Goal: Task Accomplishment & Management: Use online tool/utility

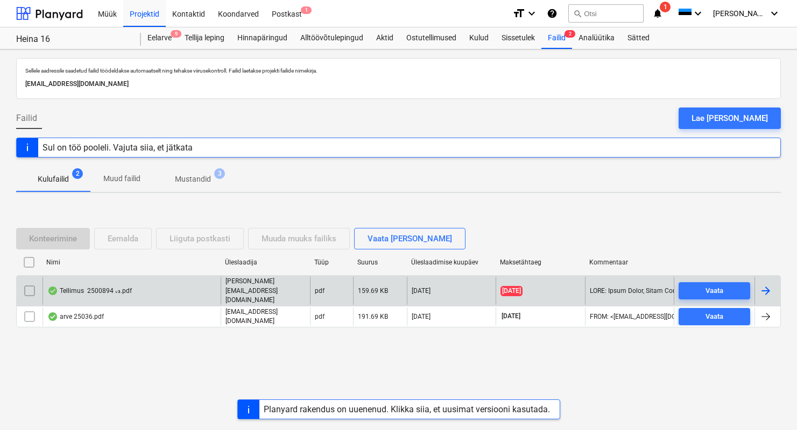
click at [100, 292] on div "Tellimus 2500894 ᵥ₃.pdf" at bounding box center [89, 291] width 84 height 9
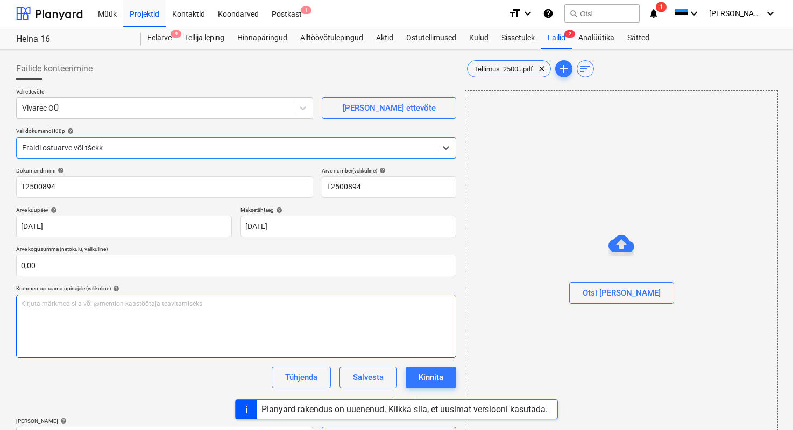
type input "T2500894"
type input "[DATE]"
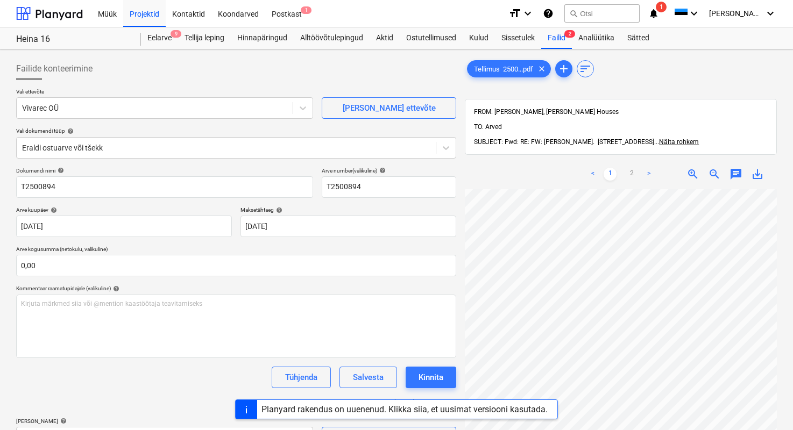
scroll to position [174, 103]
click at [302, 377] on div "Tühjenda" at bounding box center [301, 378] width 32 height 14
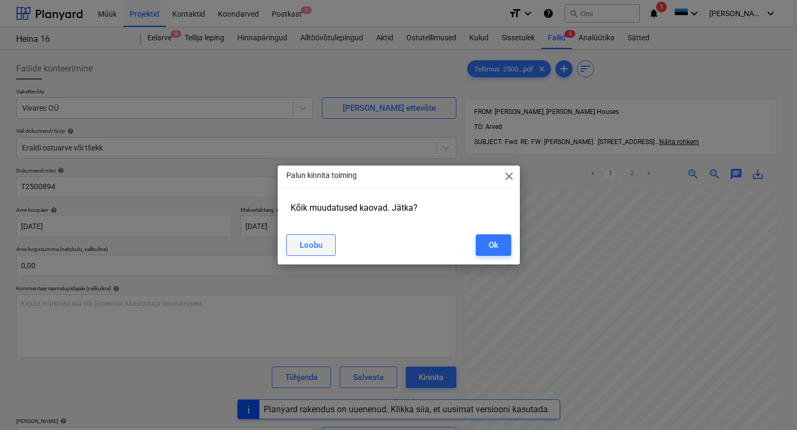
click at [321, 239] on div "Loobu" at bounding box center [311, 245] width 23 height 14
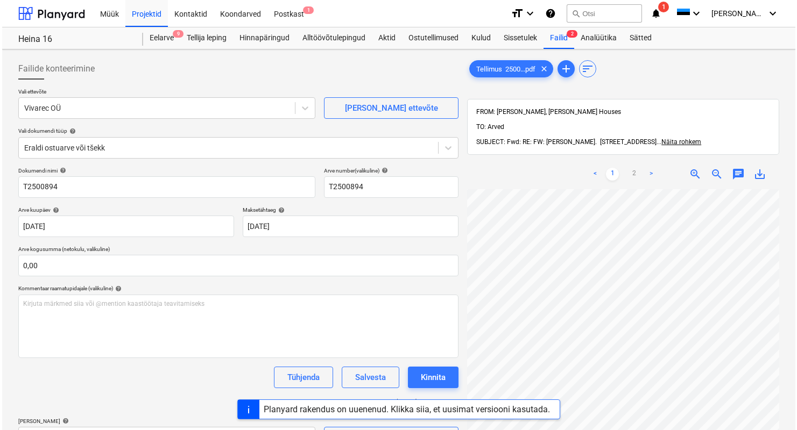
scroll to position [102, 147]
click at [39, 39] on div "Heina 16" at bounding box center [72, 39] width 112 height 11
click at [48, 22] on div at bounding box center [49, 13] width 67 height 27
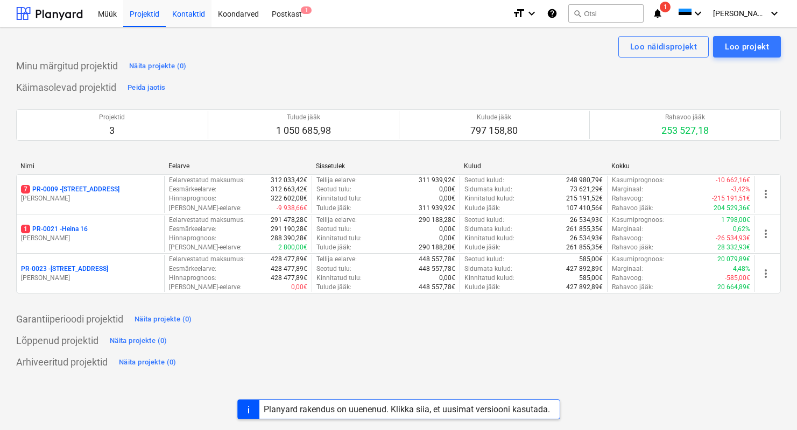
click at [193, 17] on div "Kontaktid" at bounding box center [189, 12] width 46 height 27
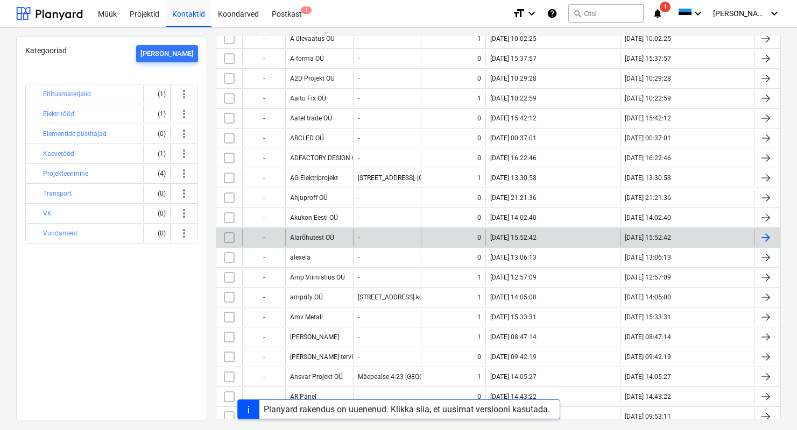
scroll to position [202, 0]
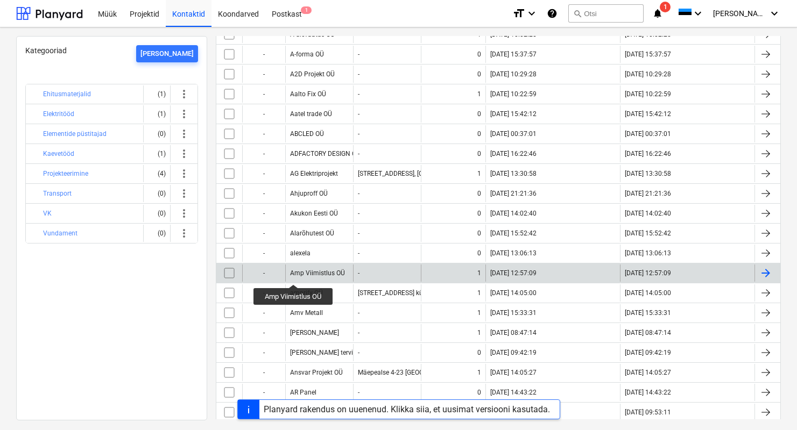
click at [295, 275] on div "Amp Viimistlus OÜ" at bounding box center [317, 274] width 55 height 8
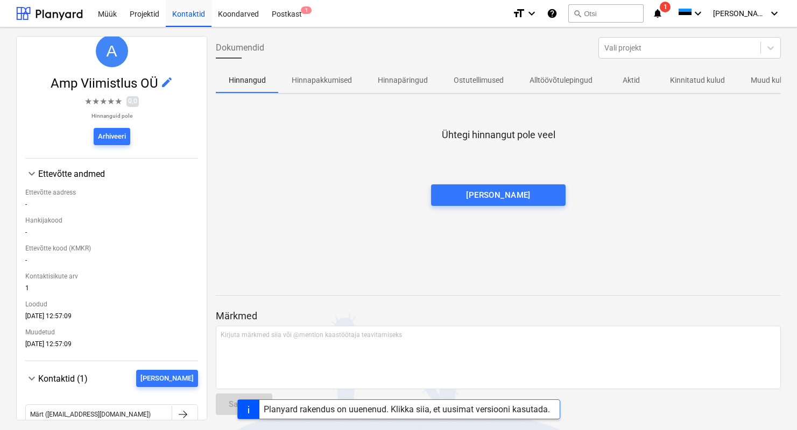
scroll to position [109, 0]
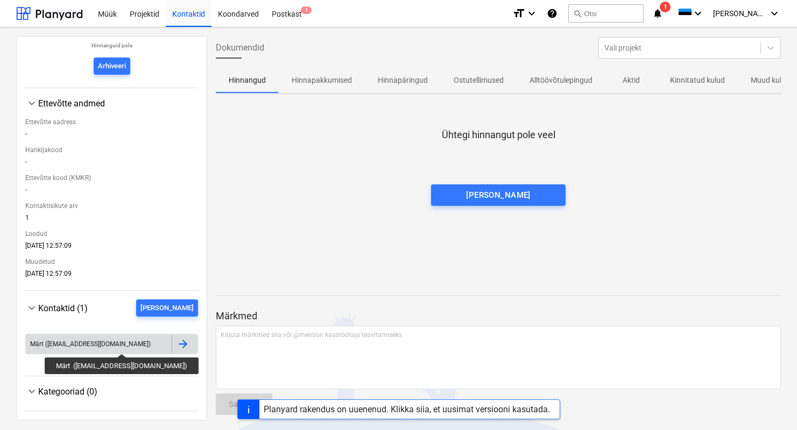
click at [109, 344] on div "Märt ([EMAIL_ADDRESS][DOMAIN_NAME])" at bounding box center [90, 345] width 121 height 8
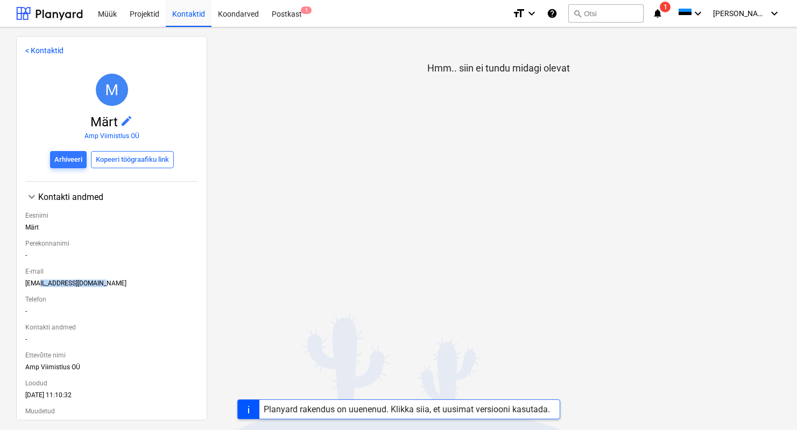
drag, startPoint x: 110, startPoint y: 288, endPoint x: 39, endPoint y: 281, distance: 70.9
click at [39, 281] on div "[EMAIL_ADDRESS][DOMAIN_NAME]" at bounding box center [111, 286] width 173 height 12
drag, startPoint x: 24, startPoint y: 284, endPoint x: 112, endPoint y: 288, distance: 87.8
click at [112, 288] on div "< Kontaktid M Märt edit Amp Viimistlus OÜ Arhiveeri Kopeeri töögraafiku link ke…" at bounding box center [111, 228] width 191 height 385
copy div "[EMAIL_ADDRESS][DOMAIN_NAME]"
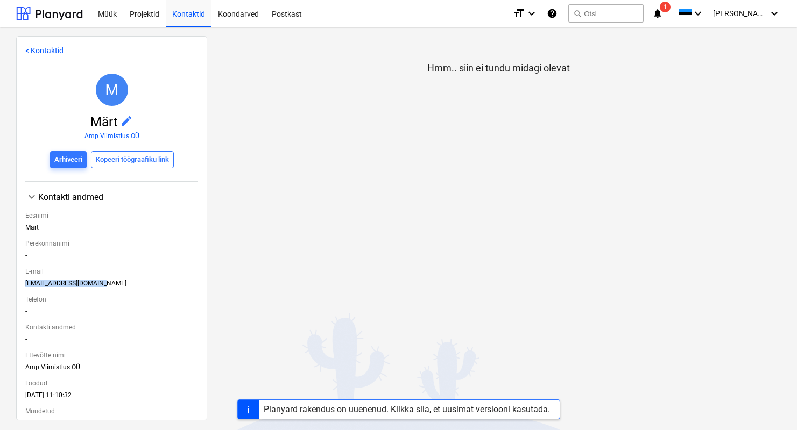
click at [33, 47] on link "< Kontaktid" at bounding box center [44, 50] width 38 height 9
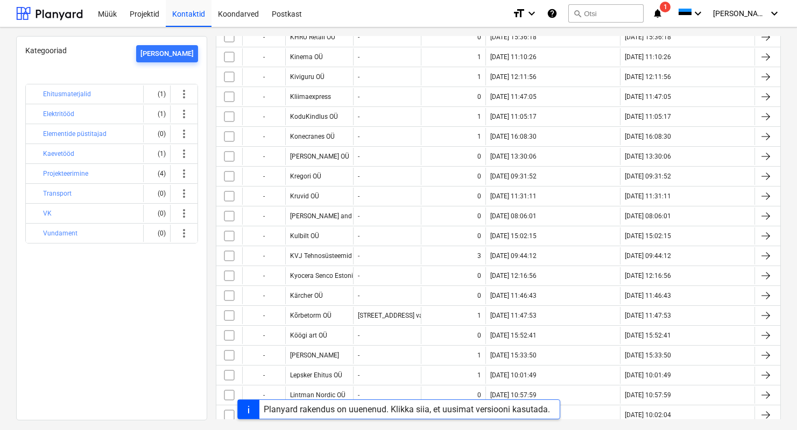
scroll to position [2926, 0]
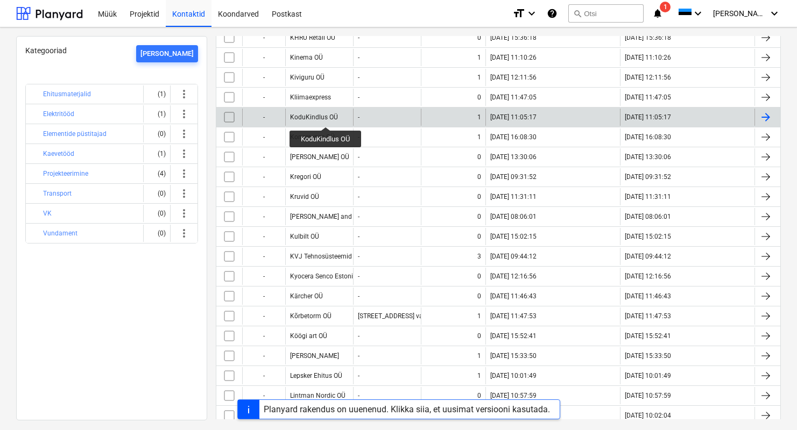
click at [324, 117] on div "KoduKindlus OÜ" at bounding box center [314, 118] width 48 height 8
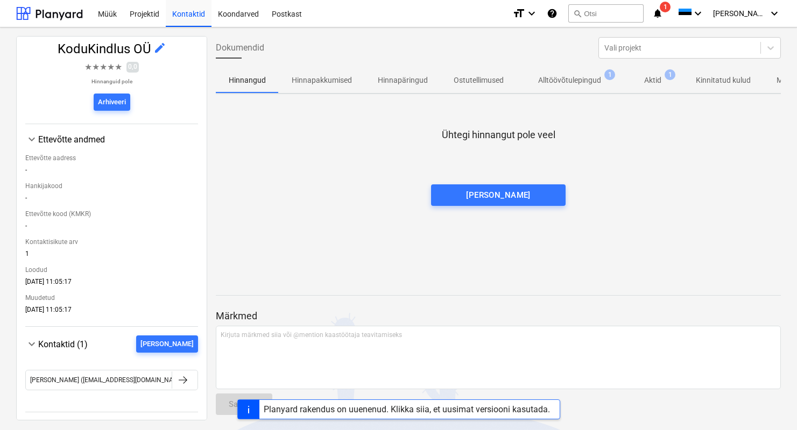
scroll to position [109, 0]
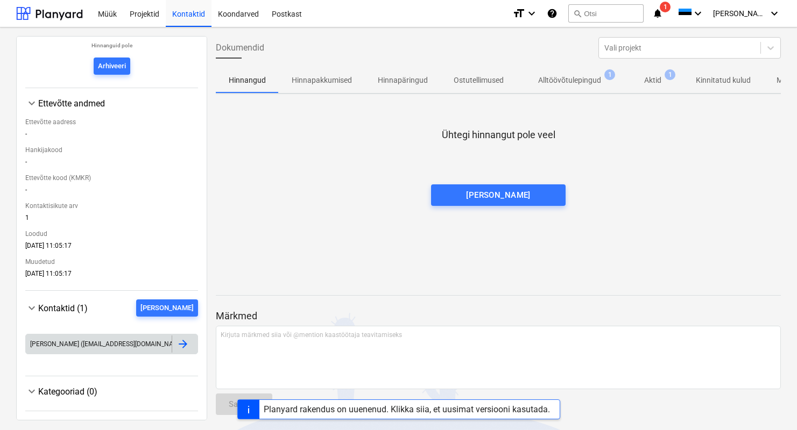
click at [178, 343] on div at bounding box center [183, 344] width 13 height 13
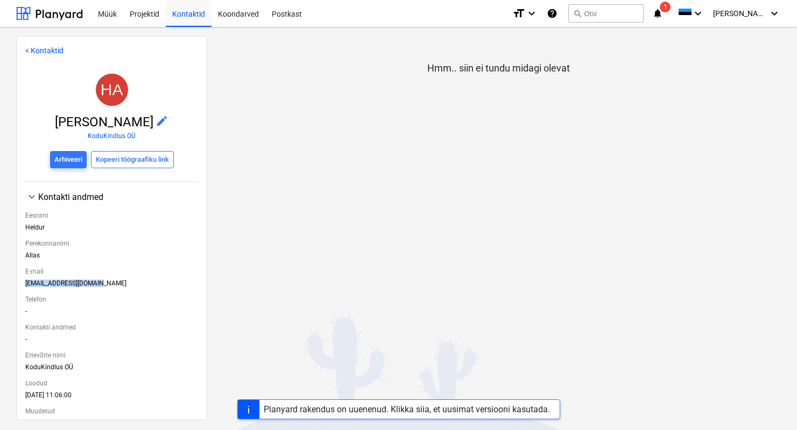
drag, startPoint x: 97, startPoint y: 287, endPoint x: 11, endPoint y: 280, distance: 86.4
click at [11, 280] on div "< Kontaktid HA [PERSON_NAME] edit KoduKindlus OÜ Arhiveeri Kopeeri töögraafiku …" at bounding box center [398, 228] width 797 height 403
copy div "[EMAIL_ADDRESS][DOMAIN_NAME]"
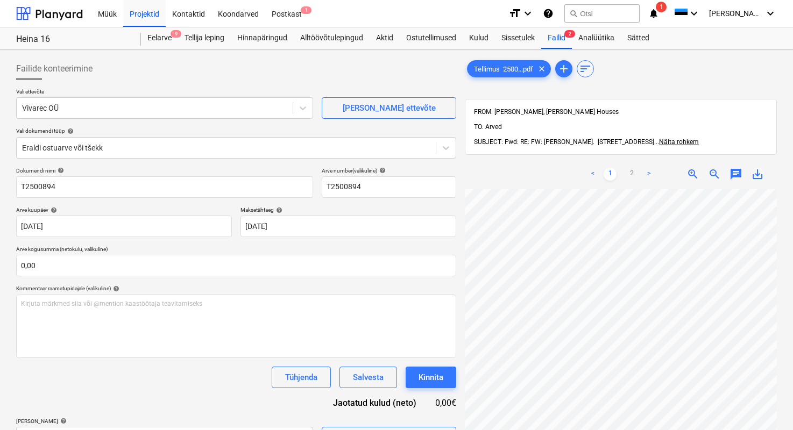
scroll to position [216, 94]
click at [709, 168] on span "zoom_out" at bounding box center [714, 174] width 13 height 13
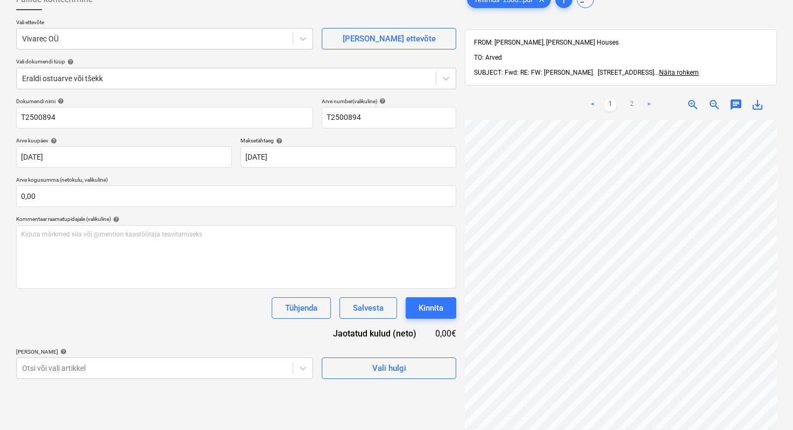
scroll to position [0, 0]
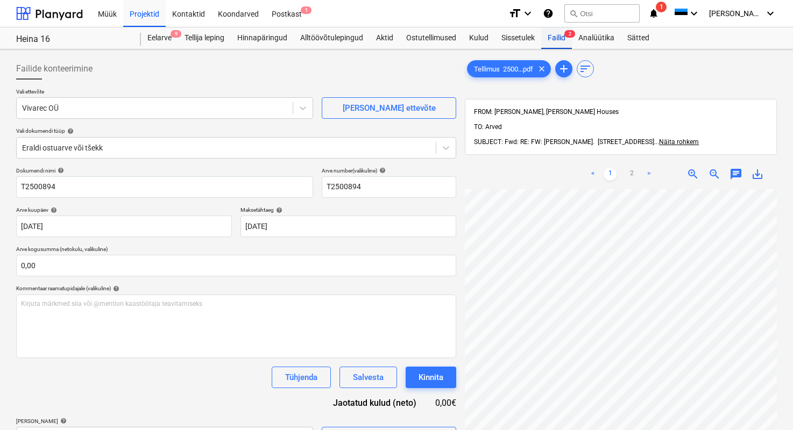
click at [560, 44] on div "Failid 2" at bounding box center [556, 38] width 31 height 22
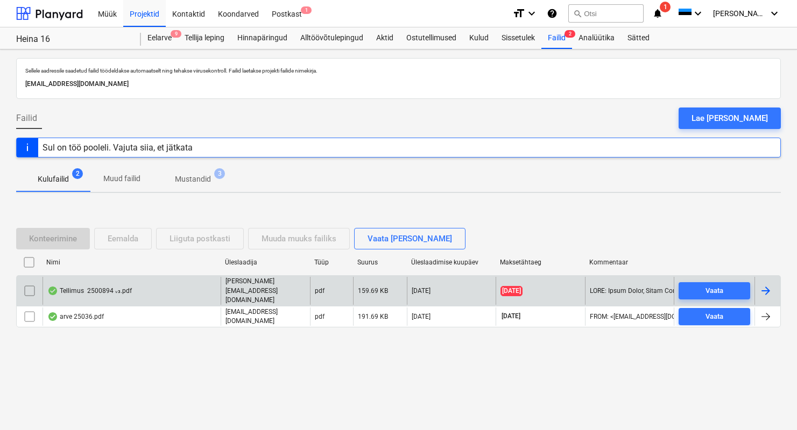
click at [28, 293] on input "checkbox" at bounding box center [29, 291] width 17 height 17
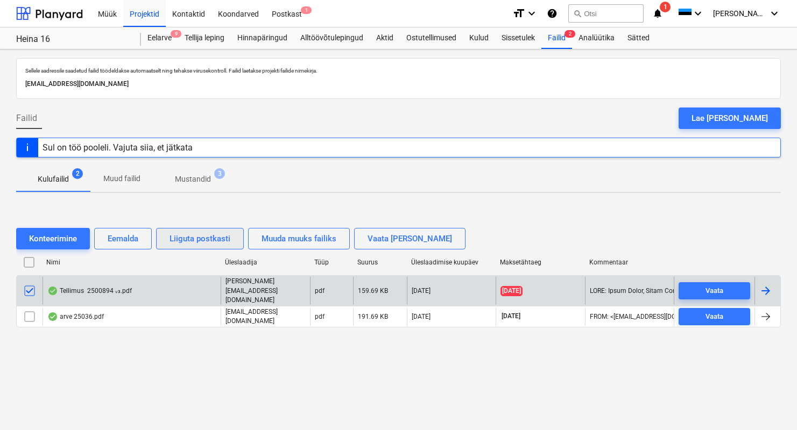
click at [223, 242] on div "Liiguta postkasti" at bounding box center [200, 239] width 61 height 14
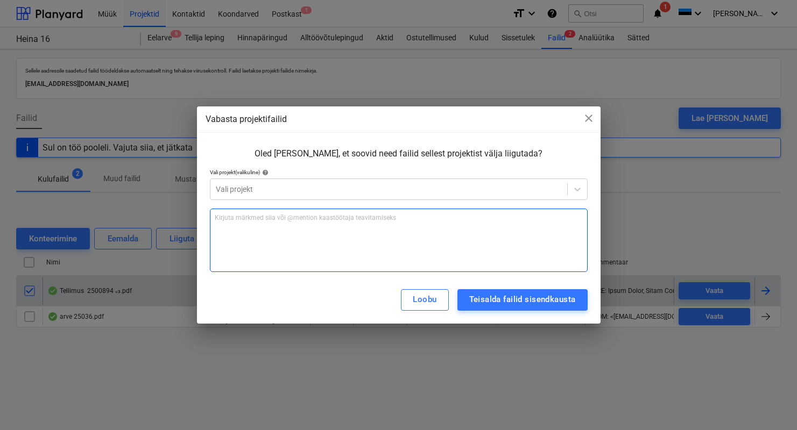
click at [250, 238] on div "Kirjuta märkmed siia või @mention kaastöötaja teavitamiseks ﻿" at bounding box center [399, 240] width 378 height 63
drag, startPoint x: 299, startPoint y: 236, endPoint x: 113, endPoint y: 242, distance: 185.7
click at [113, 242] on div "Vabasta projektifailid close Oled kindel, et soovid need failid sellest projekt…" at bounding box center [398, 215] width 797 height 430
drag, startPoint x: 323, startPoint y: 236, endPoint x: 207, endPoint y: 235, distance: 116.2
click at [207, 235] on div "Oled kindel, et soovid need failid sellest projektist välja liigutada? Vali pro…" at bounding box center [399, 210] width 404 height 132
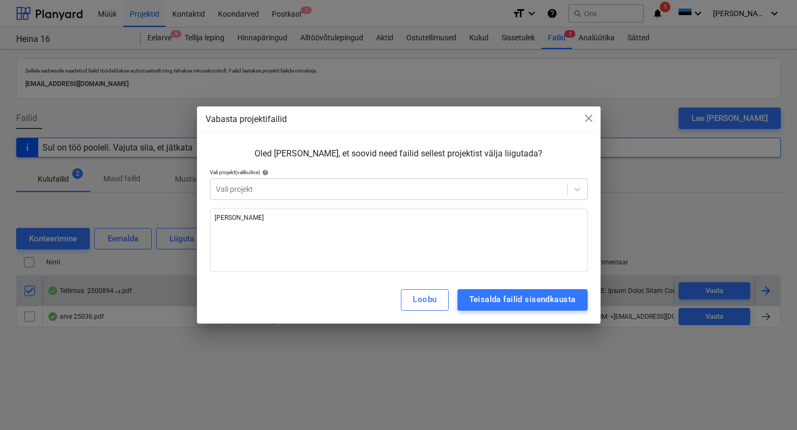
click at [595, 117] on div "Vabasta projektifailid close Oled kindel, et soovid need failid sellest projekt…" at bounding box center [399, 215] width 404 height 217
click at [589, 117] on span "close" at bounding box center [588, 118] width 13 height 13
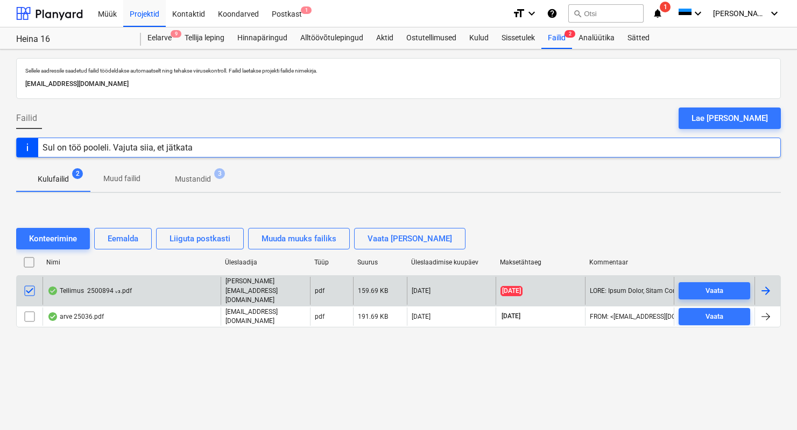
click at [35, 288] on input "checkbox" at bounding box center [29, 291] width 17 height 17
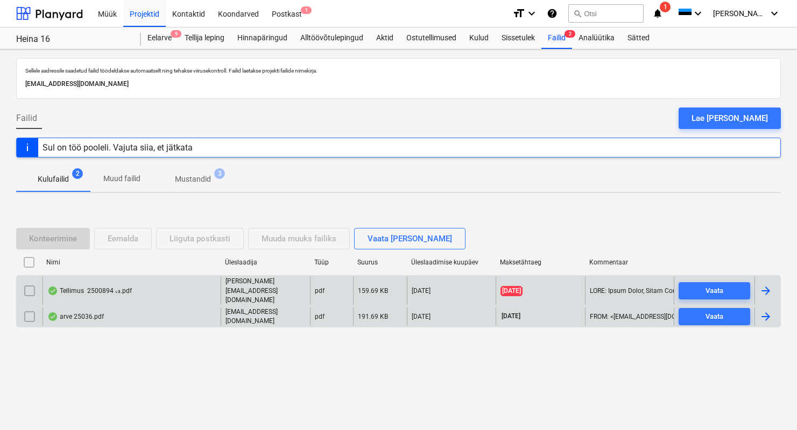
click at [88, 313] on div "arve 25036.pdf" at bounding box center [75, 317] width 57 height 9
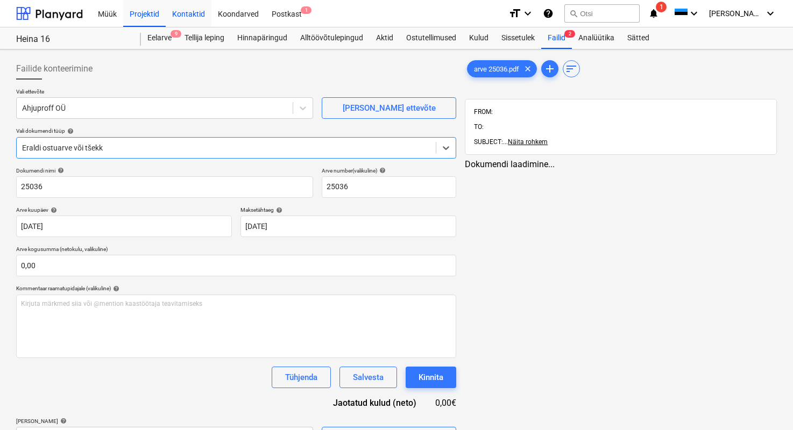
type input "25036"
type input "08 Aug 2025"
type input "29 Aug 2025"
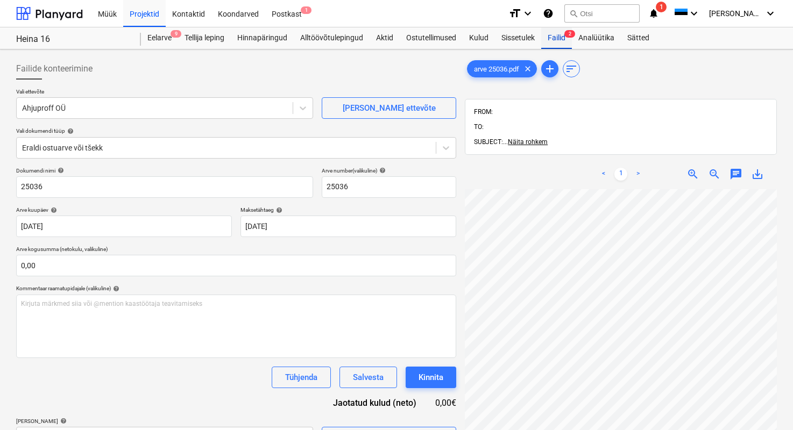
click at [552, 37] on div "Failid 2" at bounding box center [556, 38] width 31 height 22
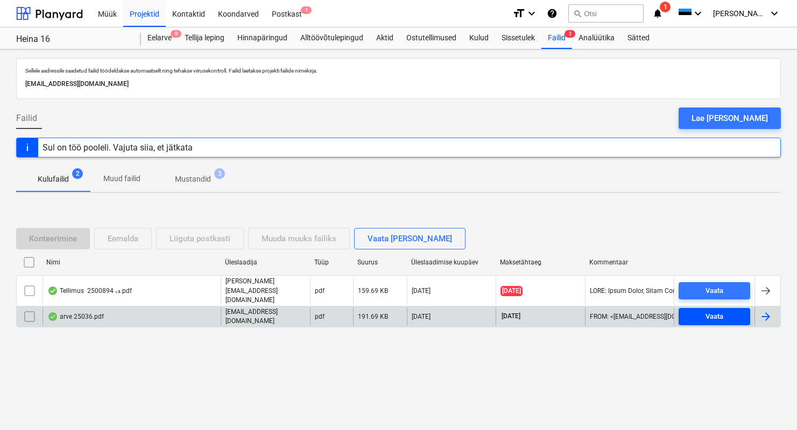
click at [722, 311] on div "Vaata" at bounding box center [714, 317] width 18 height 12
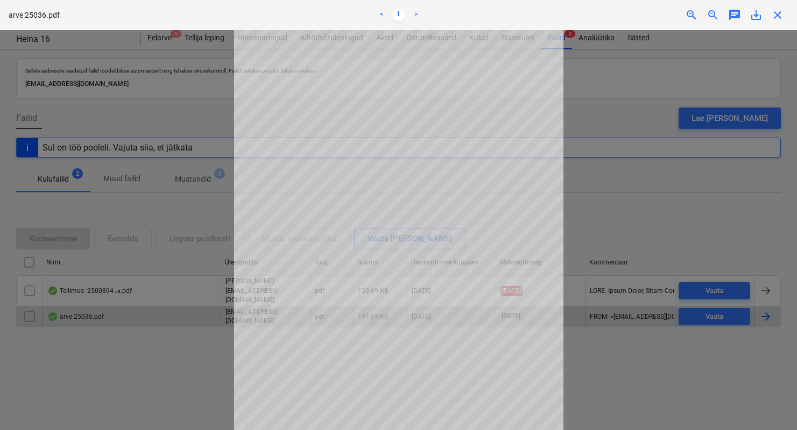
click at [665, 185] on div at bounding box center [398, 230] width 797 height 400
click at [138, 136] on div at bounding box center [398, 230] width 797 height 400
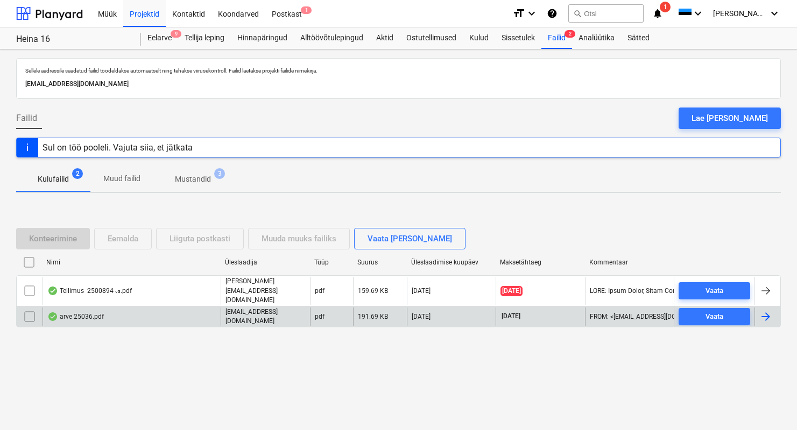
click at [126, 311] on div "arve 25036.pdf" at bounding box center [132, 317] width 178 height 18
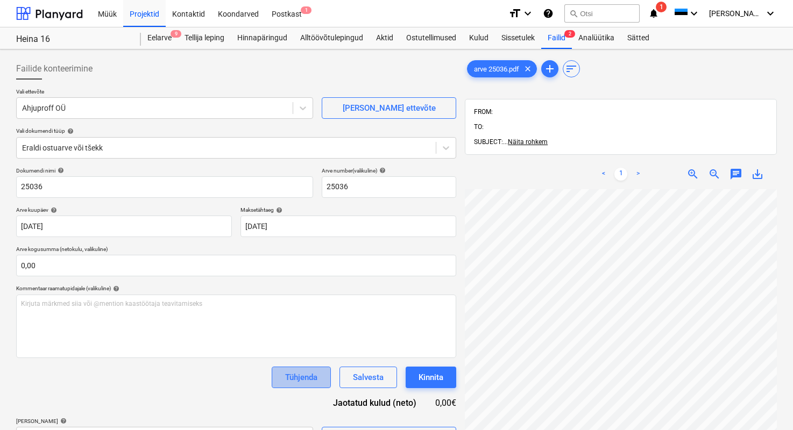
click at [303, 374] on div "Tühjenda" at bounding box center [301, 378] width 32 height 14
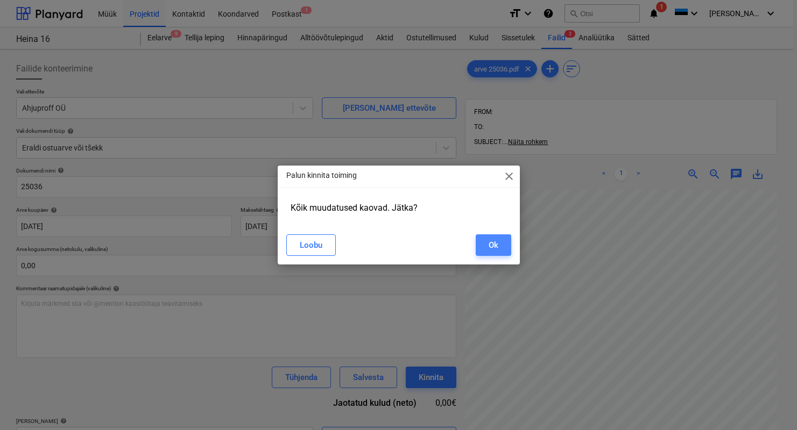
click at [477, 253] on button "Ok" at bounding box center [494, 246] width 36 height 22
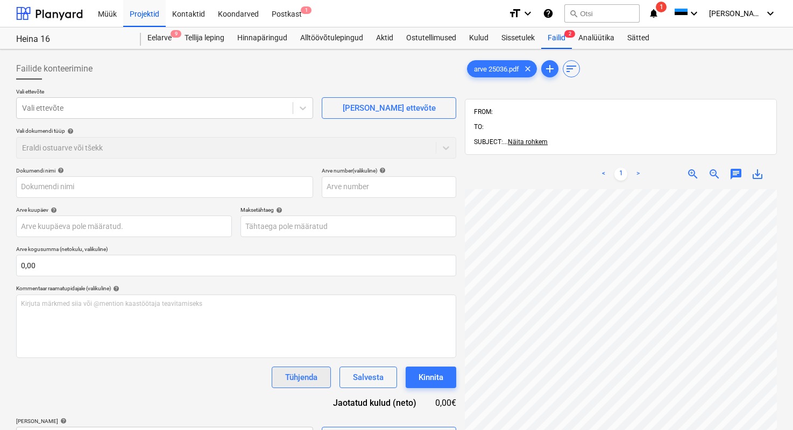
click at [311, 382] on div "Tühjenda" at bounding box center [301, 378] width 32 height 14
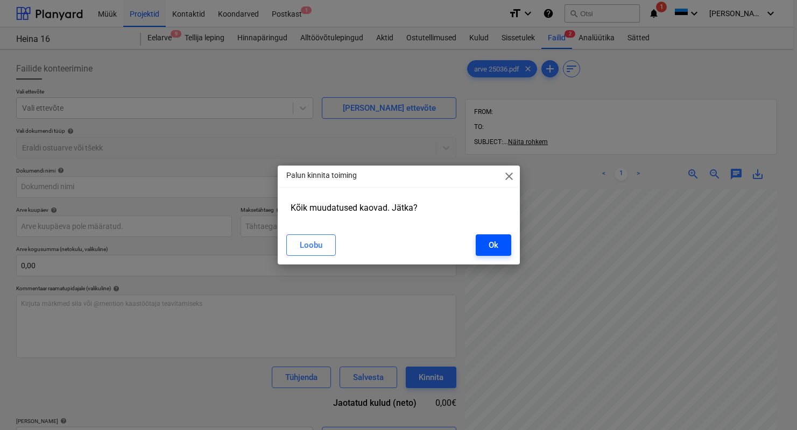
click at [492, 246] on div "Ok" at bounding box center [494, 245] width 10 height 14
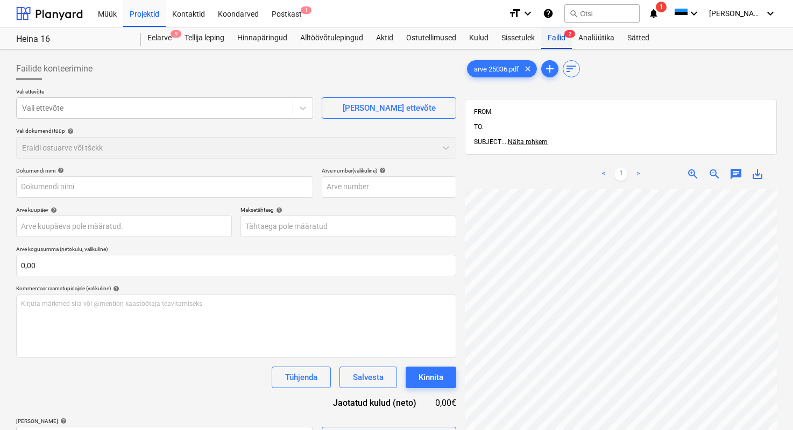
click at [554, 37] on div "Failid 2" at bounding box center [556, 38] width 31 height 22
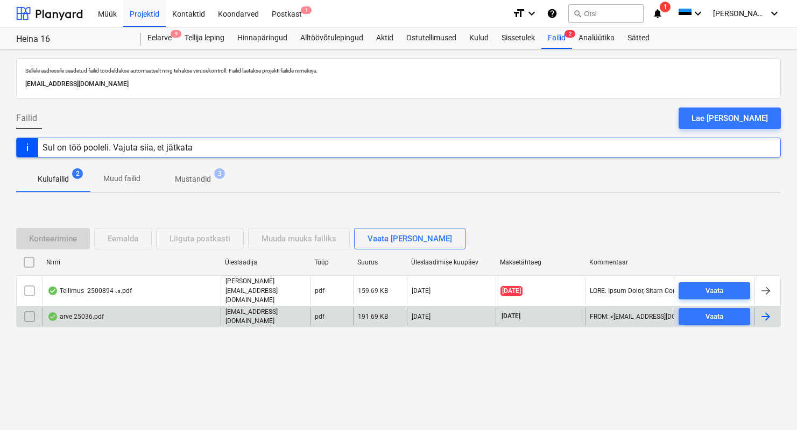
click at [27, 312] on input "checkbox" at bounding box center [29, 316] width 17 height 17
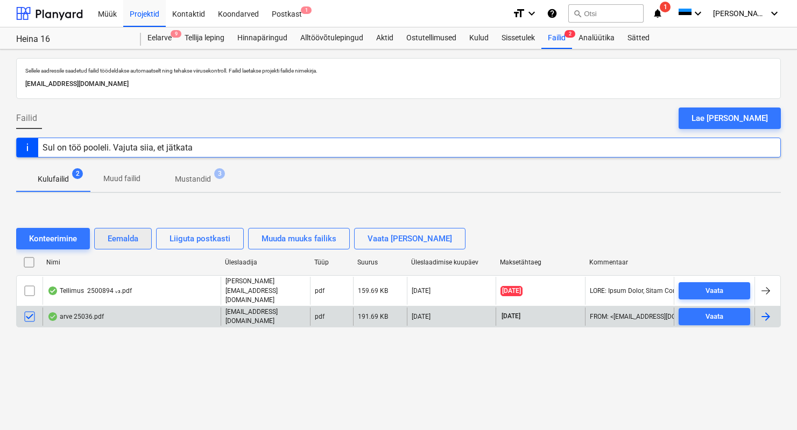
click at [137, 245] on div "Eemalda" at bounding box center [123, 239] width 31 height 14
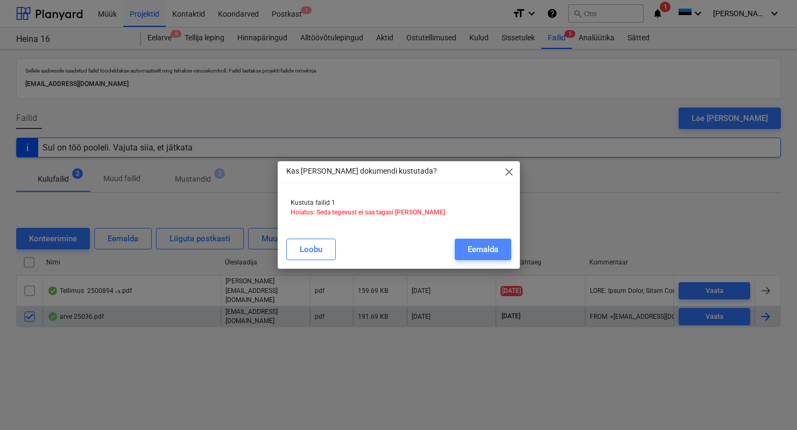
click at [456, 249] on button "Eemalda" at bounding box center [483, 250] width 57 height 22
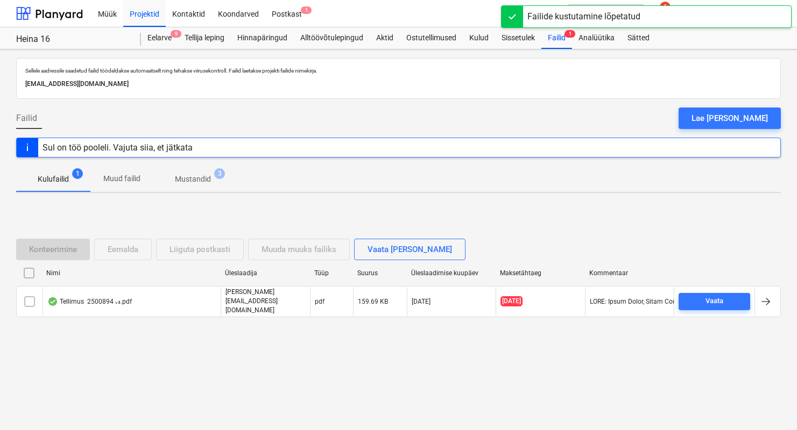
click at [317, 343] on div "Konteerimine Eemalda Liiguta postkasti Muuda muuks failiks Vaata faile eraldi N…" at bounding box center [398, 282] width 765 height 161
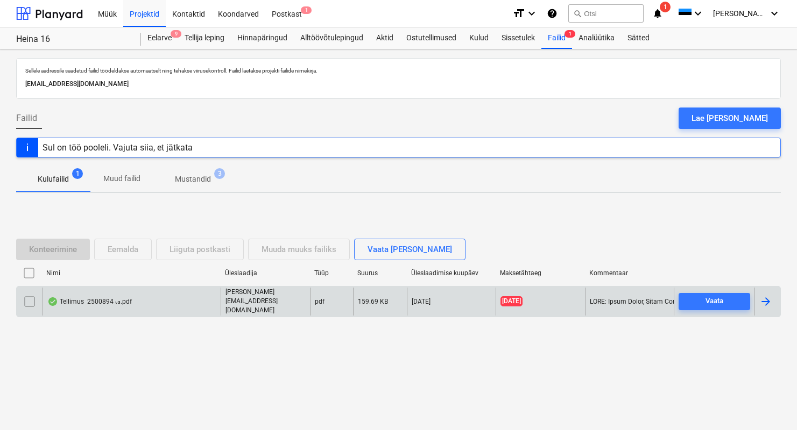
click at [102, 307] on div "Tellimus 2500894 ᵥ₃.pdf" at bounding box center [132, 301] width 178 height 27
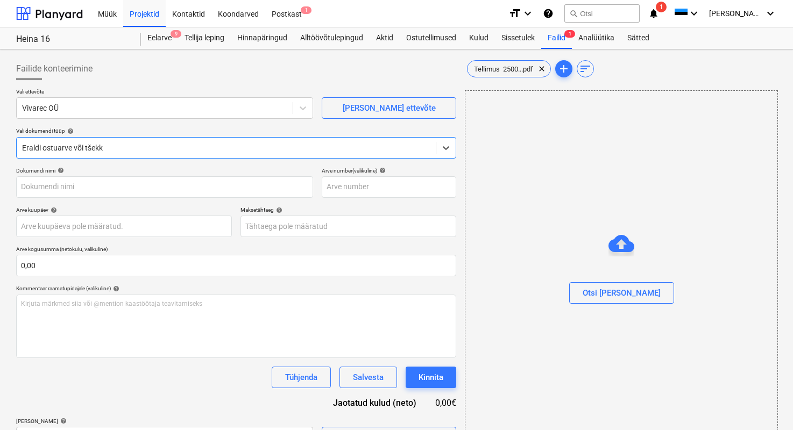
type input "T2500894"
type input "[DATE]"
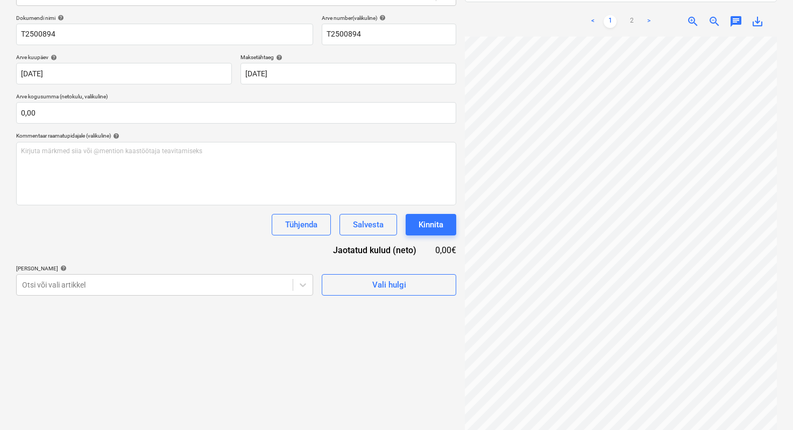
scroll to position [39, 14]
click at [650, 15] on link ">" at bounding box center [649, 21] width 13 height 13
click at [400, 283] on div "Vali hulgi" at bounding box center [389, 285] width 34 height 14
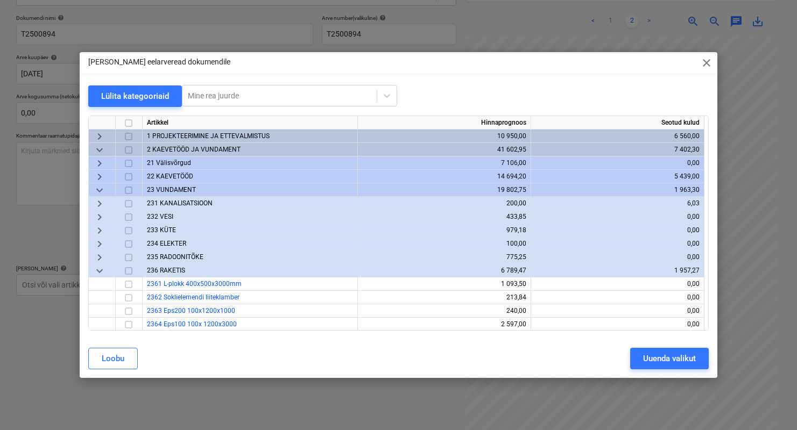
click at [103, 268] on span "keyboard_arrow_down" at bounding box center [99, 271] width 13 height 13
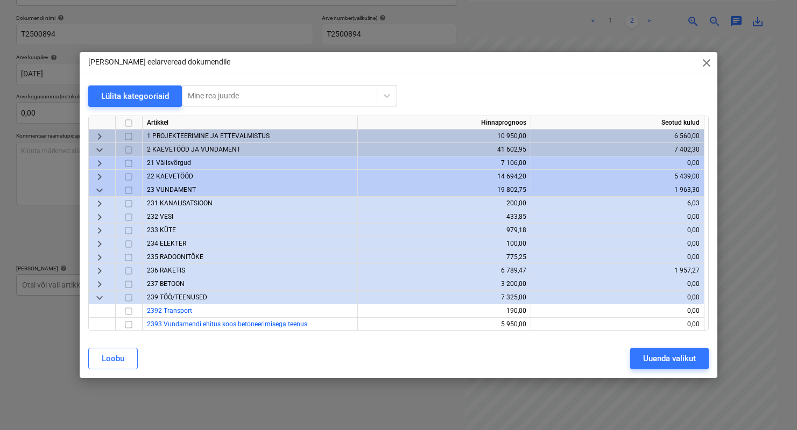
click at [101, 154] on span "keyboard_arrow_down" at bounding box center [99, 150] width 13 height 13
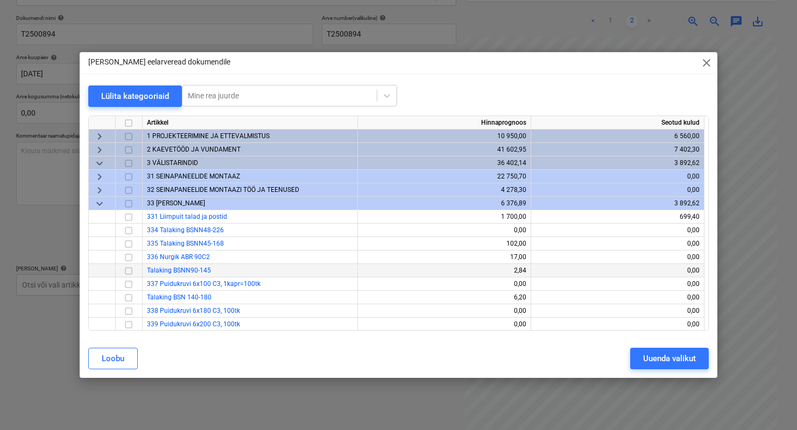
click at [100, 157] on div "keyboard_arrow_down" at bounding box center [102, 163] width 27 height 13
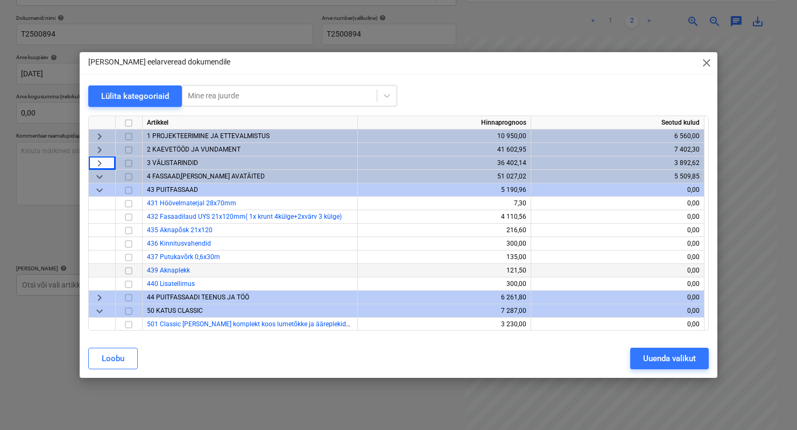
click at [105, 179] on span "keyboard_arrow_down" at bounding box center [99, 177] width 13 height 13
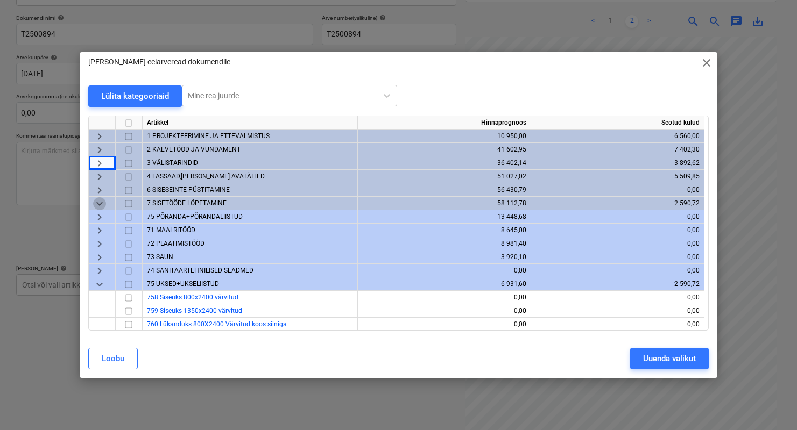
click at [102, 209] on span "keyboard_arrow_down" at bounding box center [99, 203] width 13 height 13
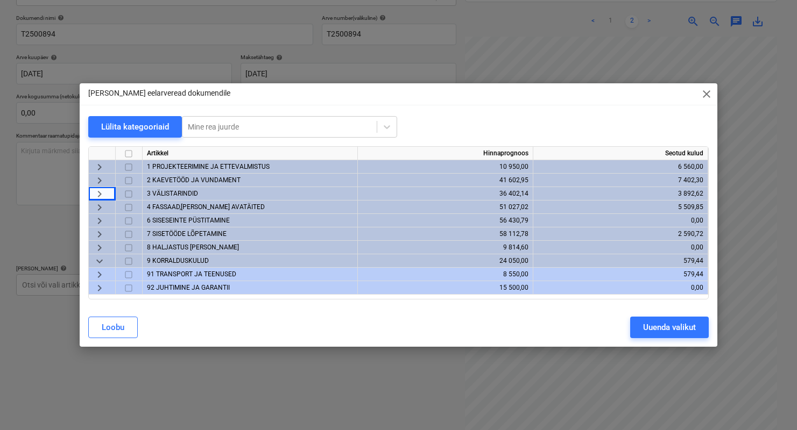
click at [100, 233] on span "keyboard_arrow_right" at bounding box center [99, 234] width 13 height 13
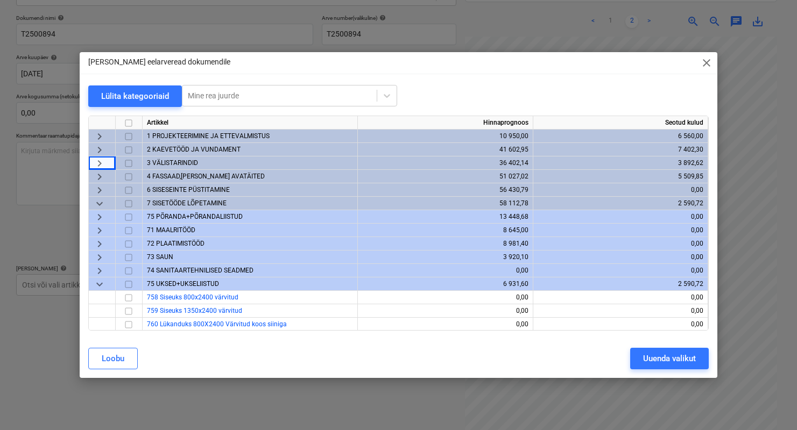
drag, startPoint x: 432, startPoint y: 67, endPoint x: 197, endPoint y: 68, distance: 234.6
click at [197, 68] on div "Lisa eelarveread dokumendile close" at bounding box center [399, 63] width 638 height 22
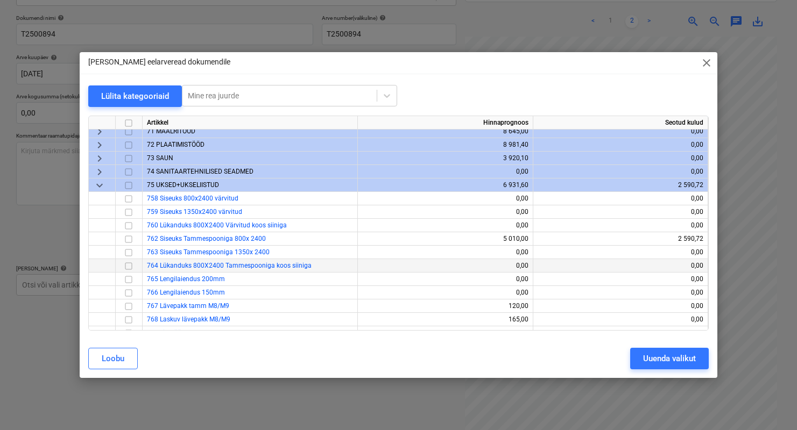
scroll to position [91, 0]
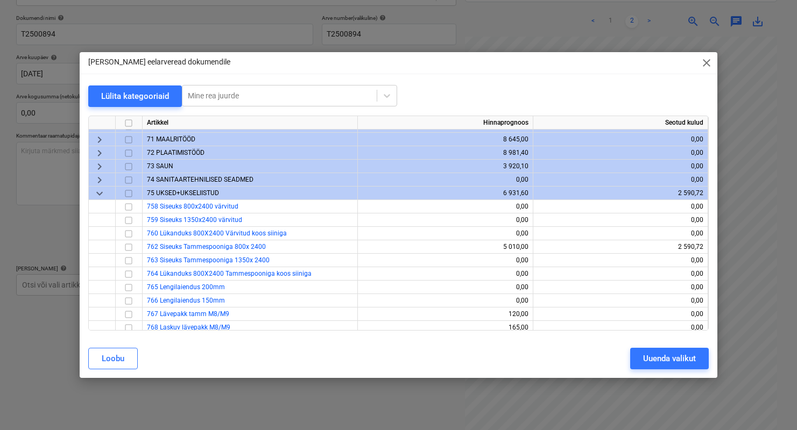
click at [174, 147] on div "72 PLAATIMISTÖÖD" at bounding box center [250, 152] width 215 height 13
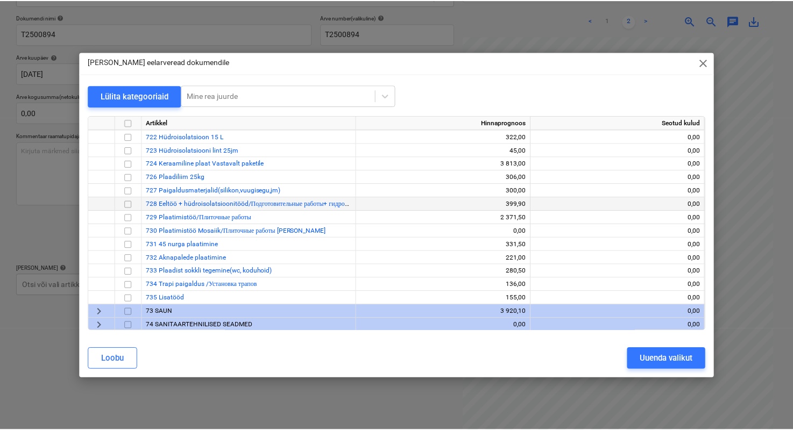
scroll to position [138, 0]
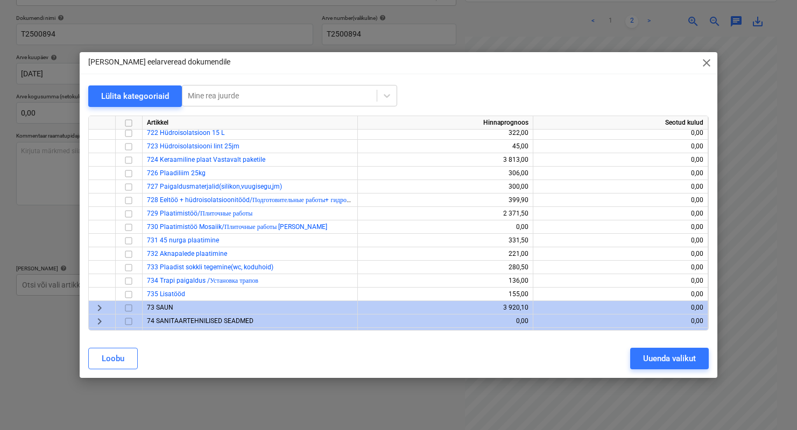
click at [114, 366] on button "Loobu" at bounding box center [113, 359] width 50 height 22
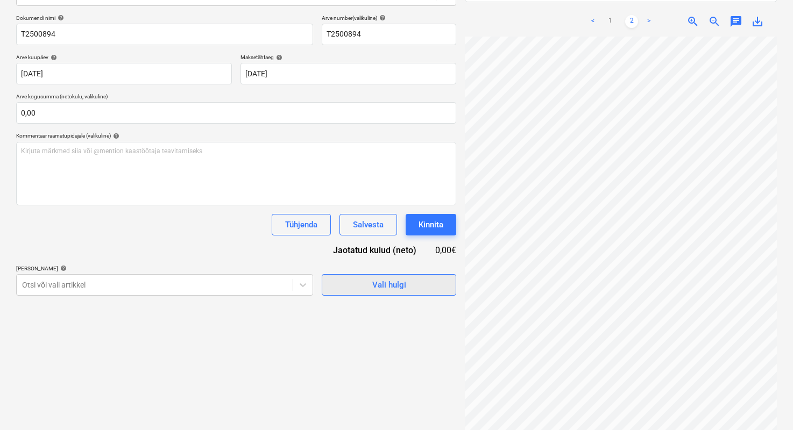
scroll to position [151, 0]
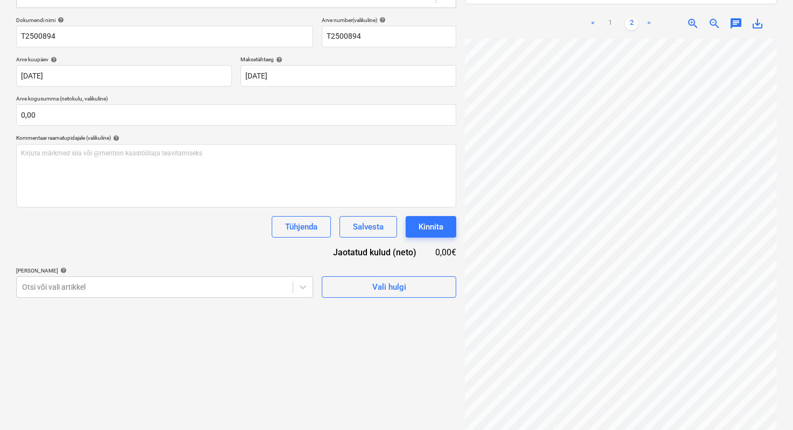
click at [595, 17] on link "<" at bounding box center [593, 23] width 13 height 13
click at [651, 17] on link ">" at bounding box center [649, 23] width 13 height 13
click at [597, 17] on link "<" at bounding box center [593, 23] width 13 height 13
click at [358, 294] on span "Vali hulgi" at bounding box center [389, 287] width 108 height 14
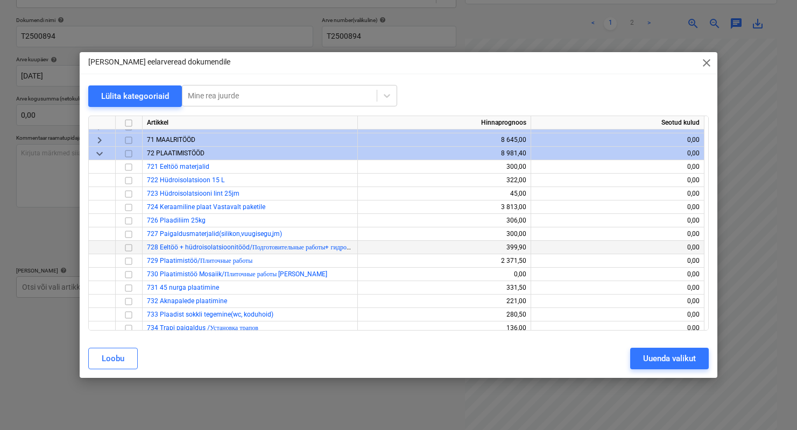
scroll to position [91, 0]
click at [128, 207] on input "checkbox" at bounding box center [128, 207] width 13 height 13
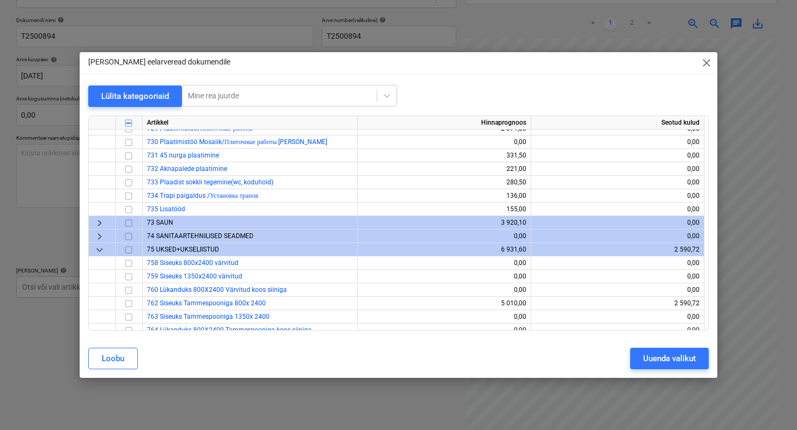
scroll to position [233, 0]
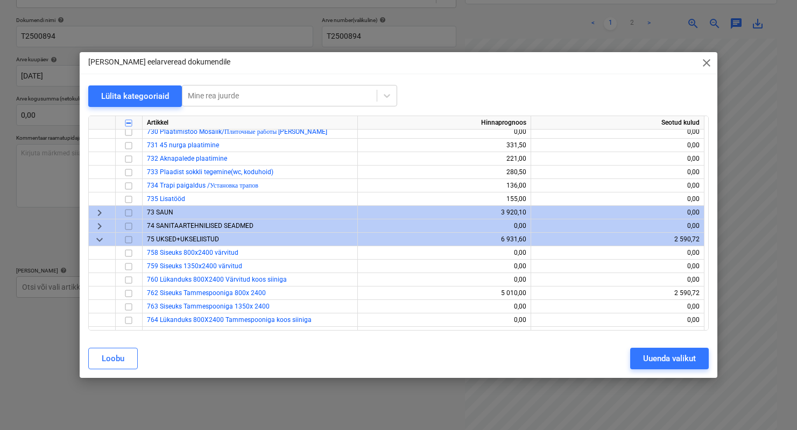
click at [208, 228] on span "74 SANITAARTEHNILISED SEADMED" at bounding box center [200, 226] width 107 height 8
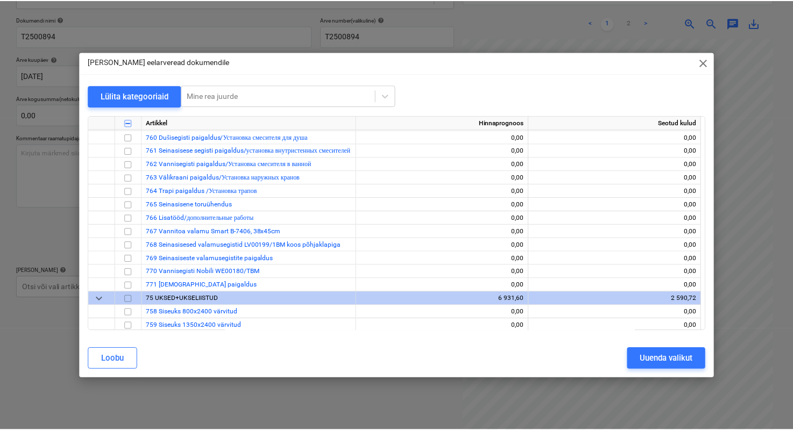
scroll to position [591, 0]
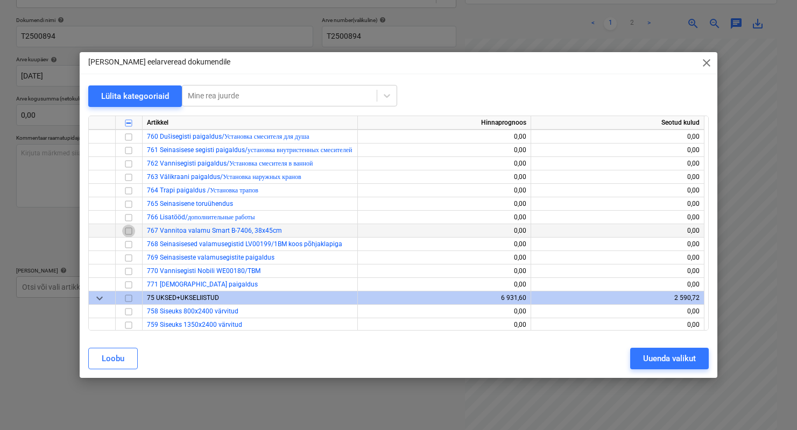
click at [130, 231] on input "checkbox" at bounding box center [128, 231] width 13 height 13
click at [633, 360] on button "Uuenda valikut" at bounding box center [669, 359] width 79 height 22
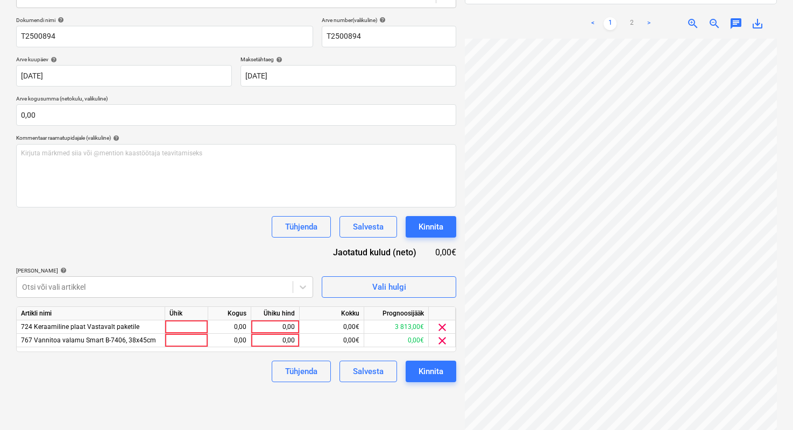
scroll to position [59, 12]
click at [237, 326] on div "0,00" at bounding box center [230, 327] width 34 height 13
click at [269, 326] on div "0,00" at bounding box center [275, 327] width 39 height 13
click at [349, 324] on div "0,00€" at bounding box center [332, 327] width 65 height 13
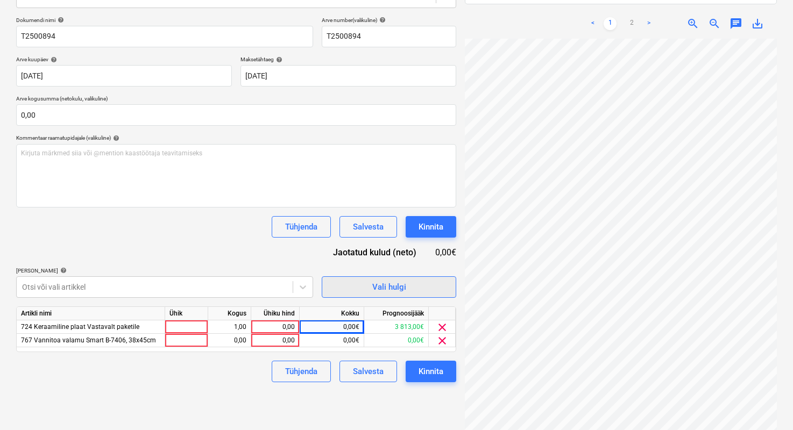
click at [364, 289] on span "Vali hulgi" at bounding box center [389, 287] width 108 height 14
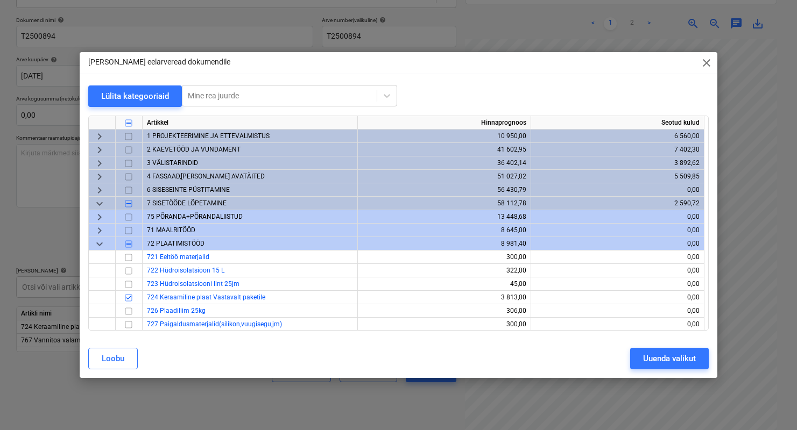
click at [158, 217] on span "75 PÕRANDA+PÕRANDALIISTUD" at bounding box center [195, 217] width 96 height 8
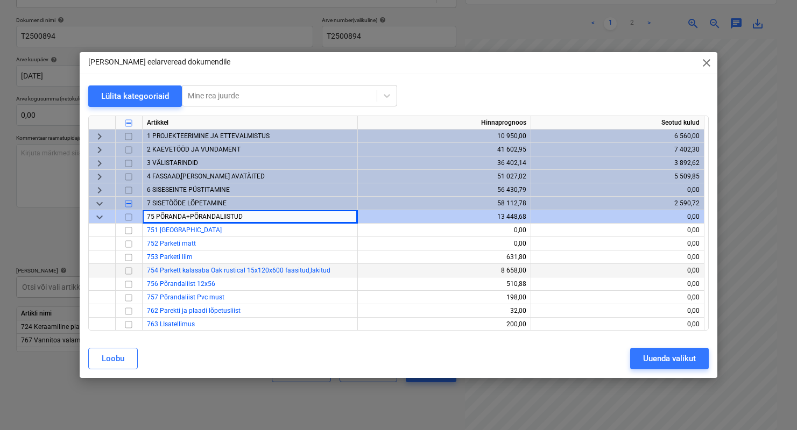
click at [129, 271] on input "checkbox" at bounding box center [128, 271] width 13 height 13
click at [657, 359] on div "Uuenda valikut" at bounding box center [669, 359] width 53 height 14
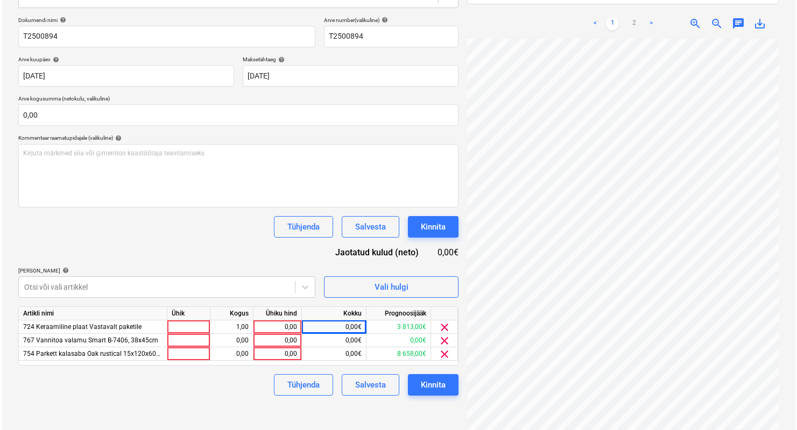
scroll to position [61, 12]
click at [342, 327] on div "0,00€" at bounding box center [332, 327] width 65 height 13
click at [284, 329] on div "0,00" at bounding box center [275, 327] width 39 height 13
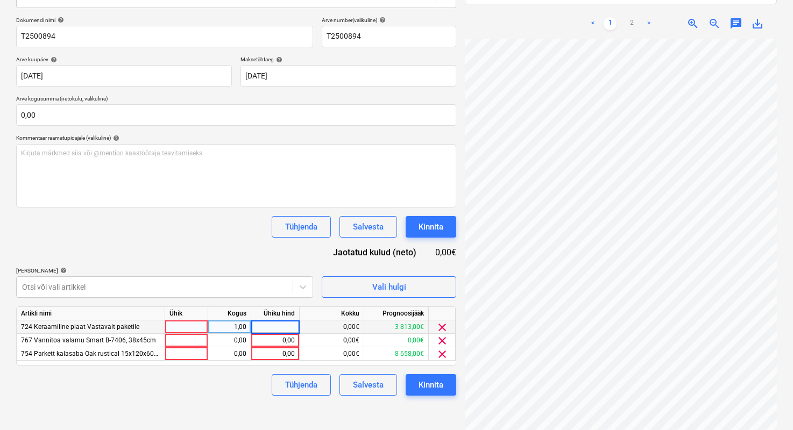
click at [179, 328] on div at bounding box center [186, 327] width 43 height 13
click at [196, 335] on div at bounding box center [186, 340] width 43 height 13
type input "1"
click at [222, 340] on div "0,00" at bounding box center [230, 340] width 34 height 13
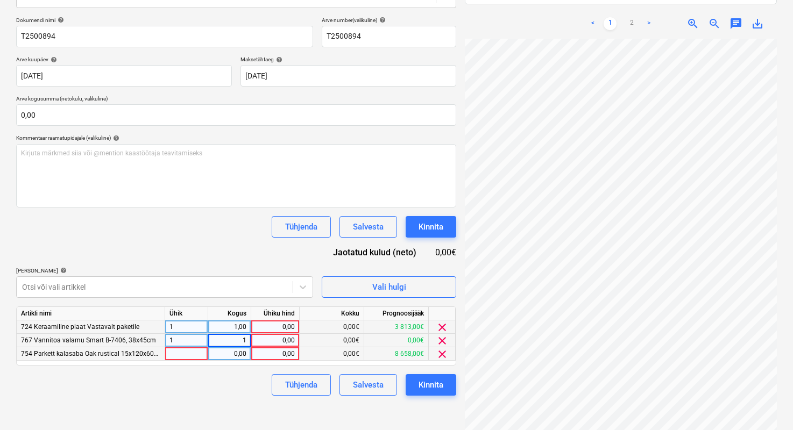
click at [198, 354] on div at bounding box center [186, 354] width 43 height 13
click at [228, 355] on div "0,00" at bounding box center [230, 354] width 34 height 13
click at [284, 323] on div "0,00" at bounding box center [275, 327] width 39 height 13
type input "2068,1"
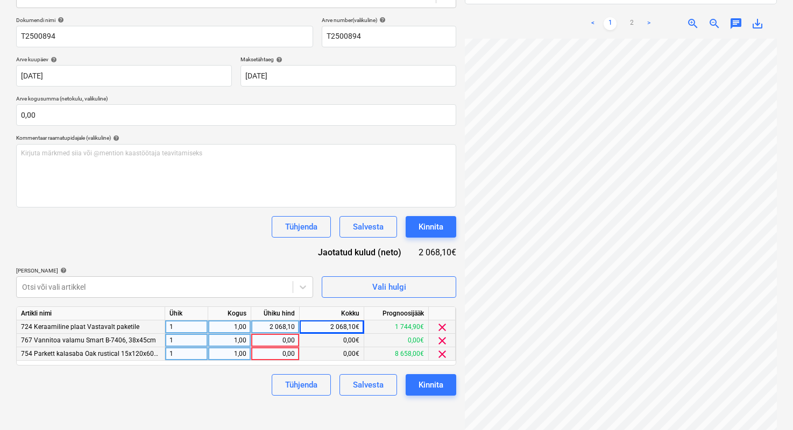
click at [273, 338] on div "0,00" at bounding box center [275, 340] width 39 height 13
type input "1"
type input "2068,1"
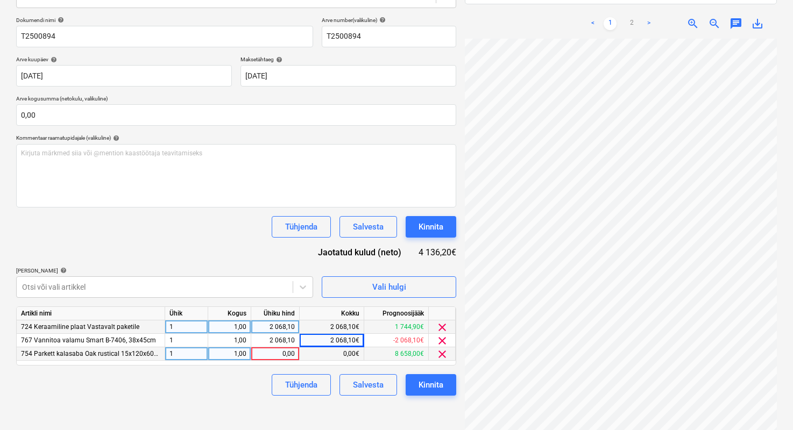
click at [273, 357] on div "0,00" at bounding box center [275, 354] width 39 height 13
type input "2068,2"
click at [234, 397] on div "Failide konteerimine Vali ettevõte Vivarec OÜ Lisa uus ettevõte Vali dokumendi …" at bounding box center [236, 173] width 449 height 540
click at [443, 378] on div "Kinnita" at bounding box center [431, 385] width 25 height 14
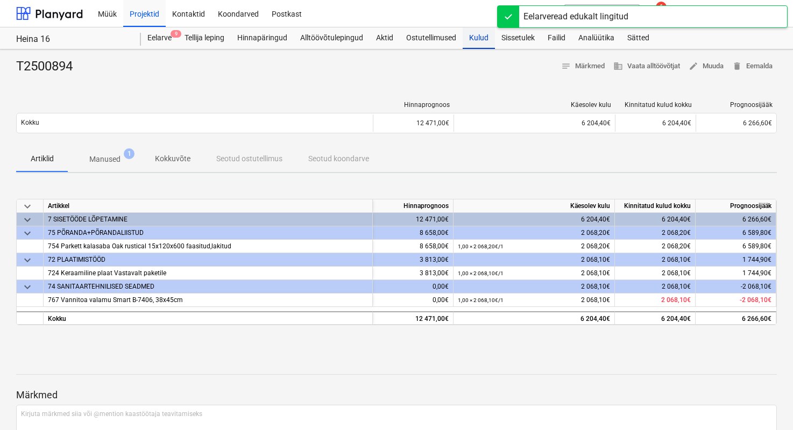
click at [470, 40] on div "Kulud" at bounding box center [479, 38] width 32 height 22
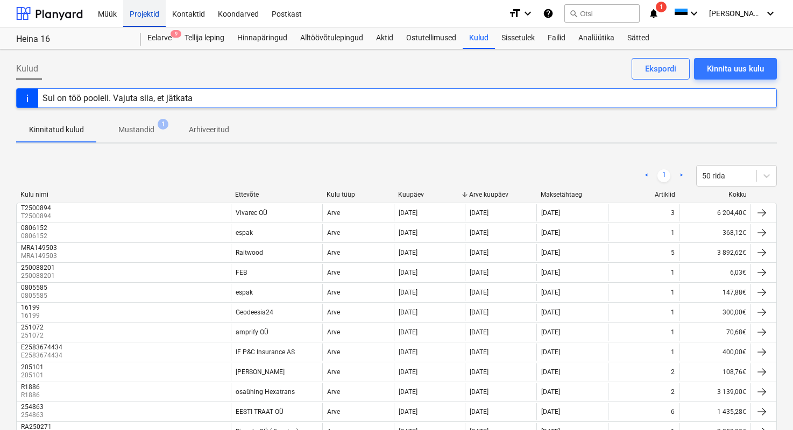
click at [145, 15] on div "Projektid" at bounding box center [144, 12] width 43 height 27
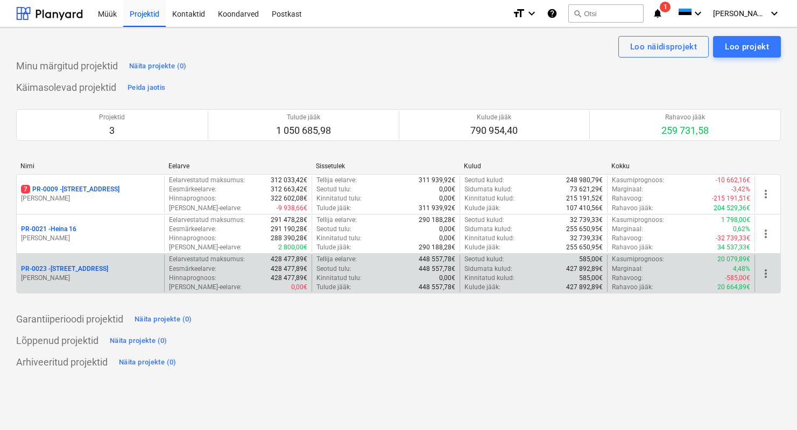
click at [67, 280] on p "[PERSON_NAME]" at bounding box center [90, 278] width 139 height 9
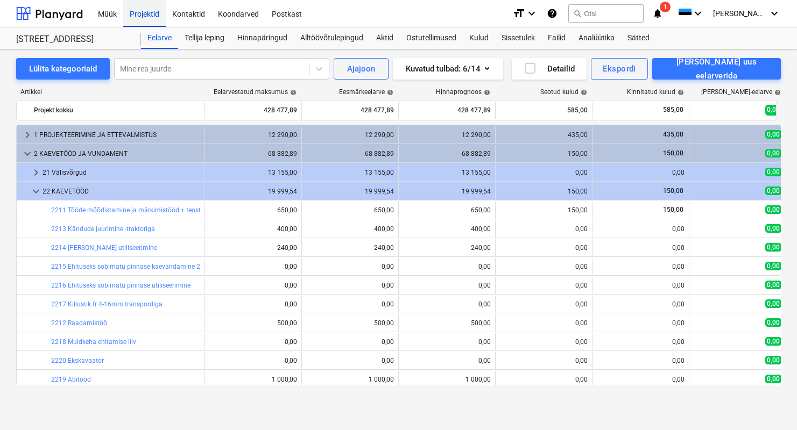
click at [148, 12] on div "Projektid" at bounding box center [144, 12] width 43 height 27
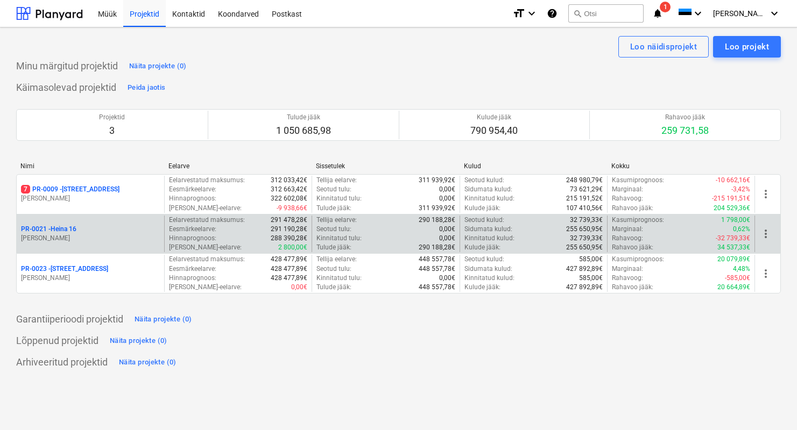
click at [73, 221] on div "PR-0021 - Heina 16 E. Remel" at bounding box center [90, 234] width 147 height 37
click at [62, 226] on p "PR-0021 - Heina 16" at bounding box center [48, 229] width 55 height 9
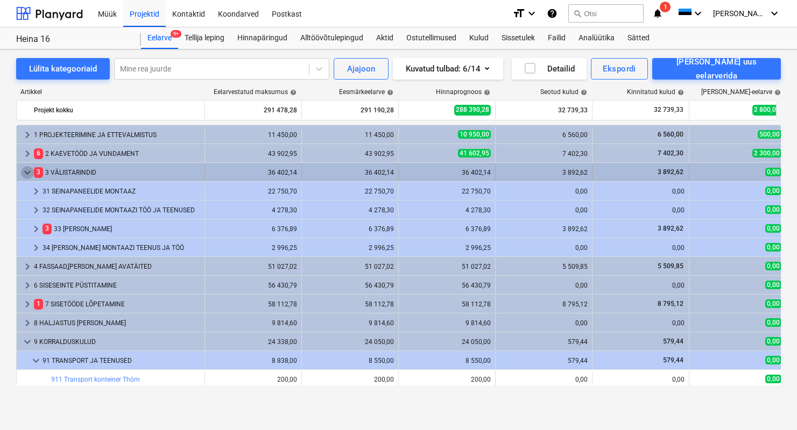
click at [22, 170] on span "keyboard_arrow_down" at bounding box center [27, 172] width 13 height 13
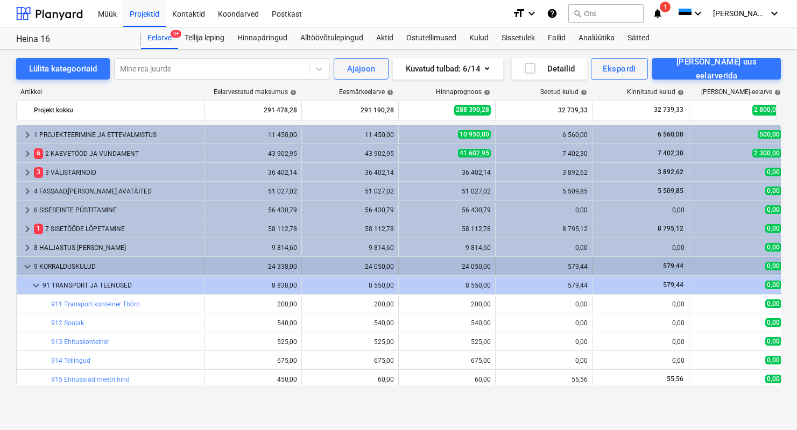
click at [29, 265] on span "keyboard_arrow_down" at bounding box center [27, 266] width 13 height 13
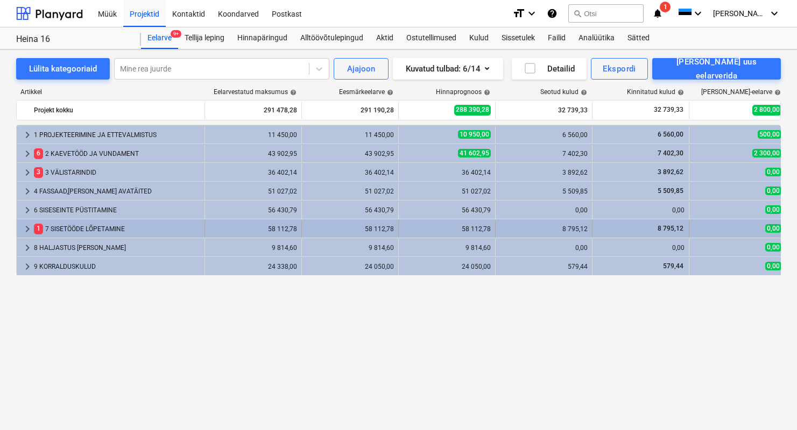
click at [62, 226] on div "1 7 SISETÖÖDE LÕPETAMINE" at bounding box center [117, 229] width 166 height 17
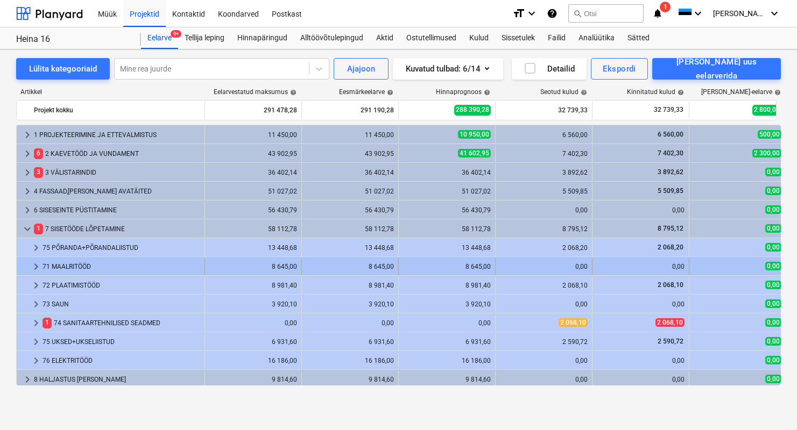
click at [70, 268] on div "71 MAALRITÖÖD" at bounding box center [122, 266] width 158 height 17
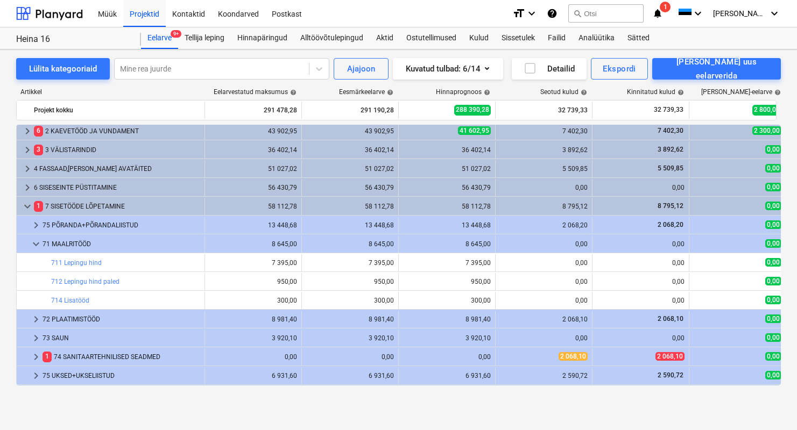
scroll to position [25, 0]
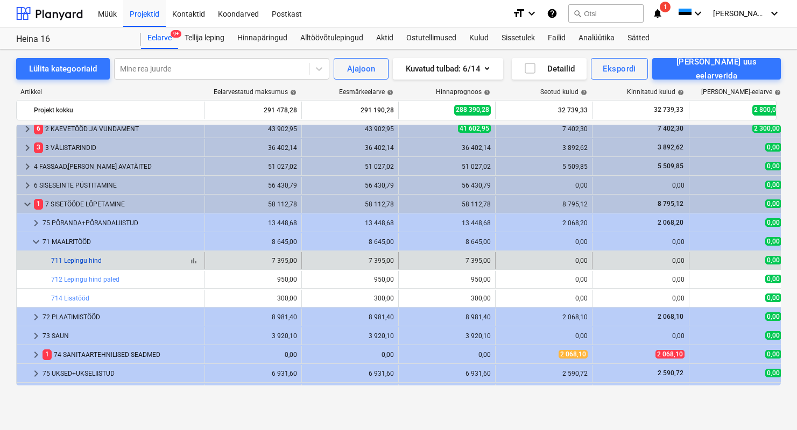
click at [79, 258] on link "711 Lepingu hind" at bounding box center [76, 261] width 51 height 8
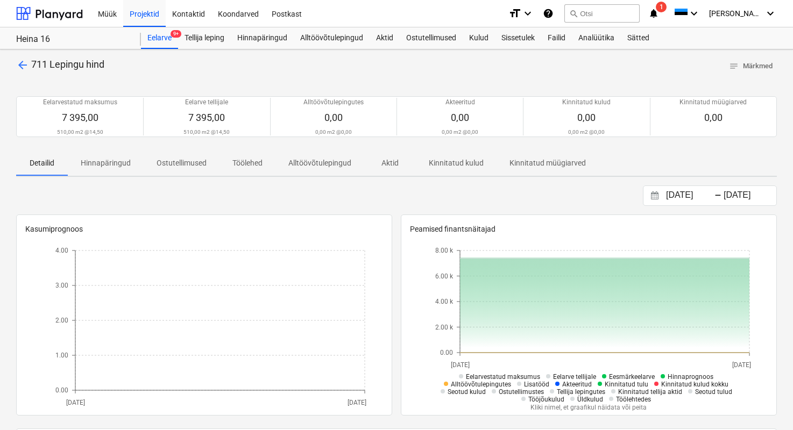
click at [16, 67] on span "arrow_back" at bounding box center [22, 65] width 13 height 13
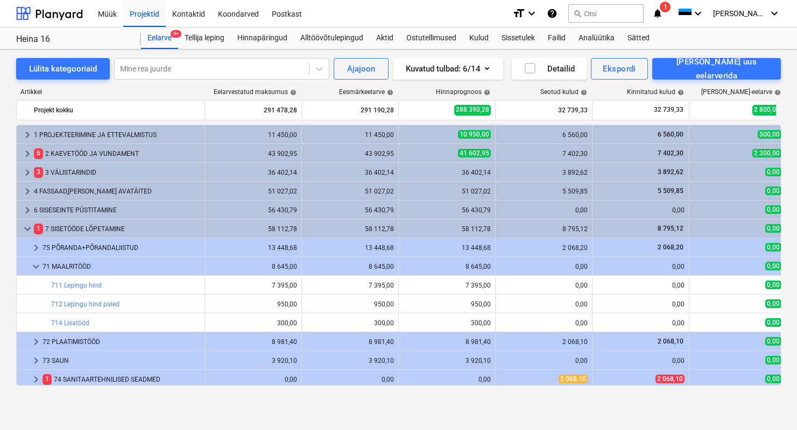
scroll to position [25, 0]
